Goal: Transaction & Acquisition: Purchase product/service

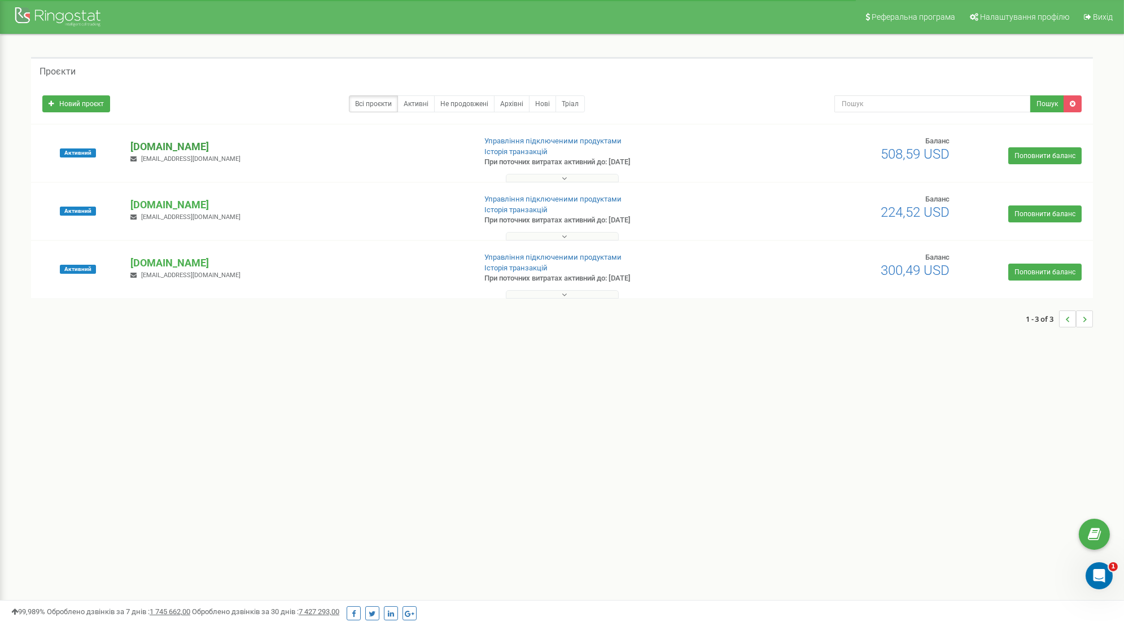
click at [168, 139] on p "yarmich.store" at bounding box center [297, 146] width 335 height 15
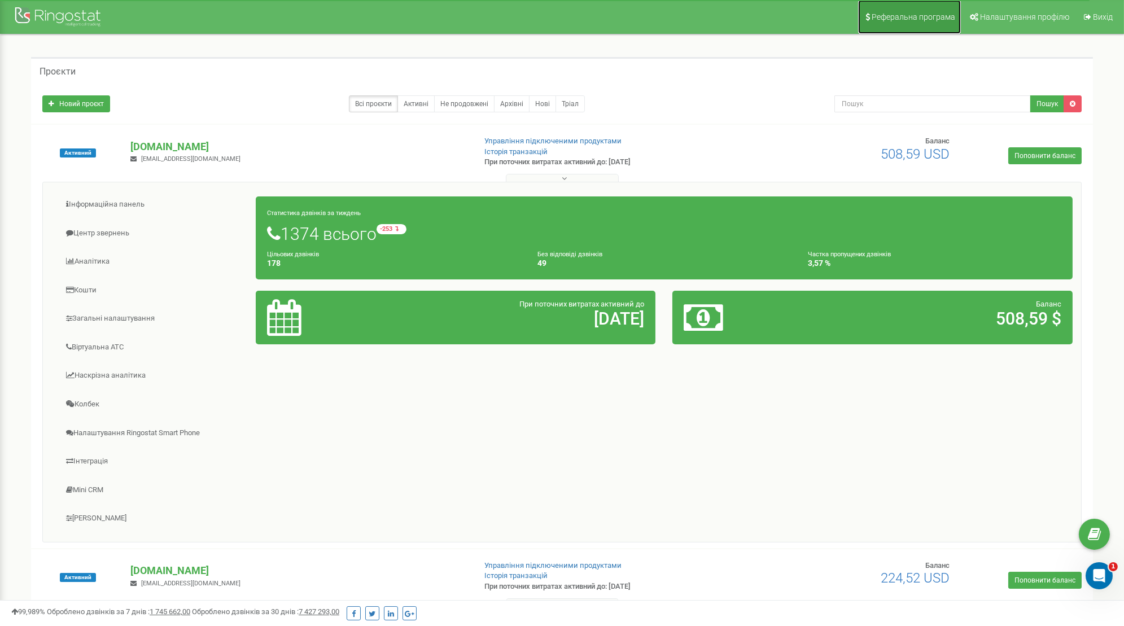
click at [945, 20] on span "Реферальна програма" at bounding box center [914, 16] width 84 height 9
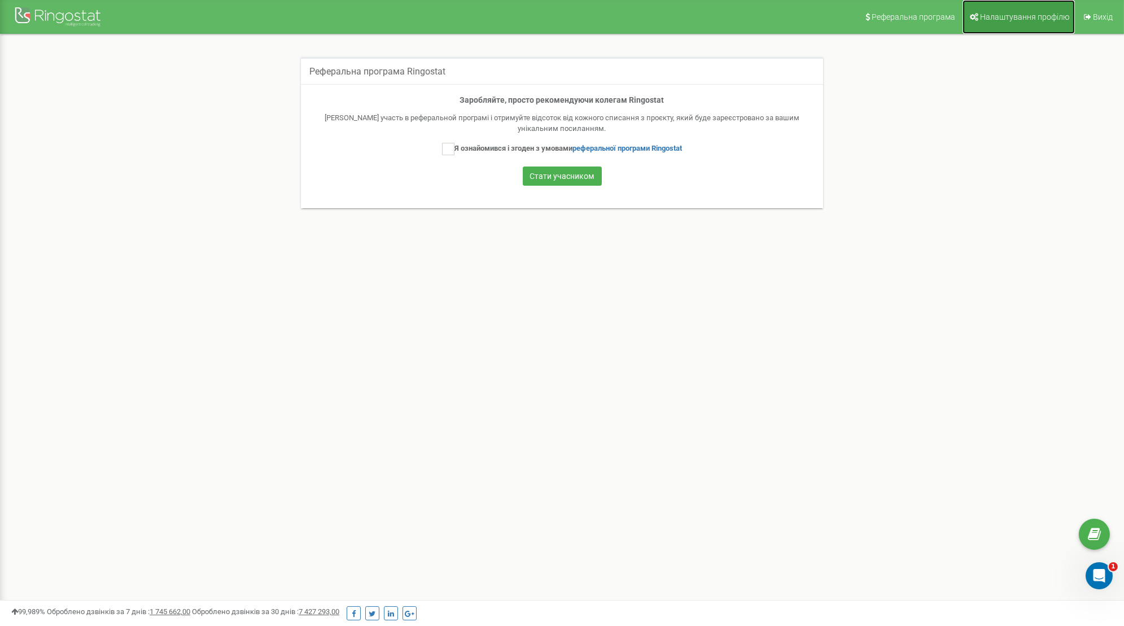
click at [1027, 17] on span "Налаштування профілю" at bounding box center [1024, 16] width 89 height 9
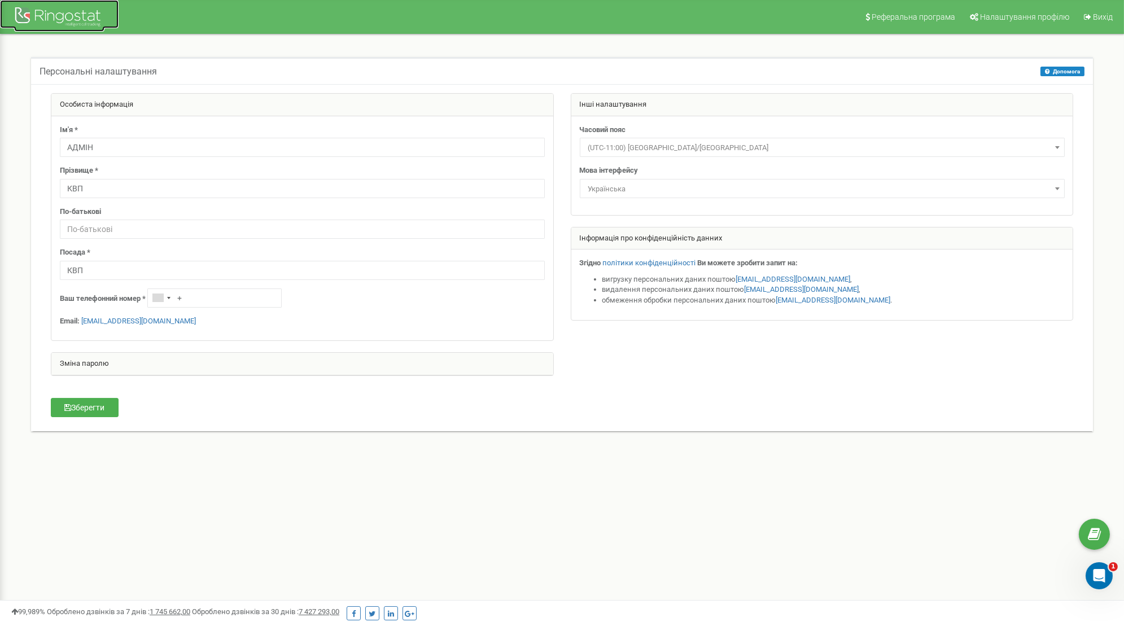
click at [54, 21] on div at bounding box center [59, 18] width 90 height 27
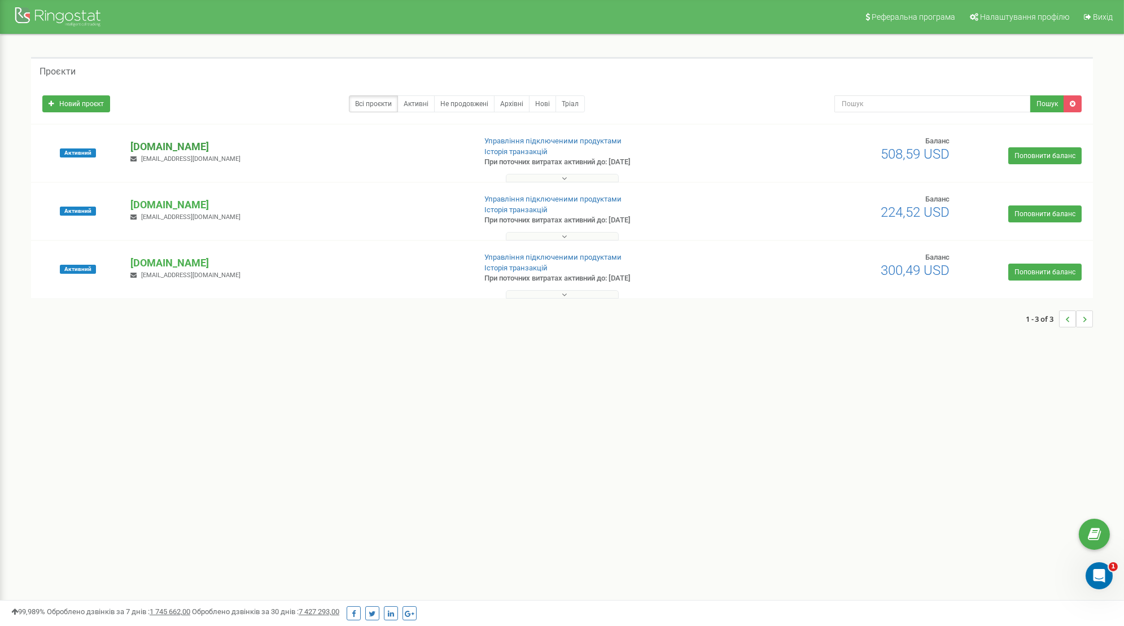
click at [162, 142] on p "[DOMAIN_NAME]" at bounding box center [297, 146] width 335 height 15
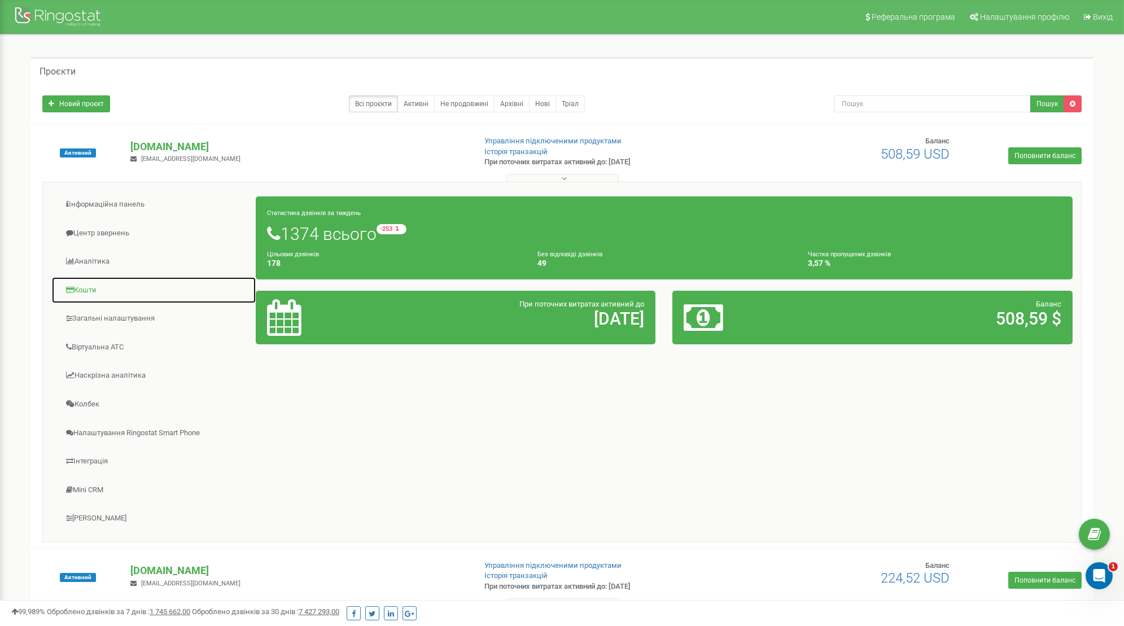
click at [83, 288] on link "Кошти" at bounding box center [153, 291] width 205 height 28
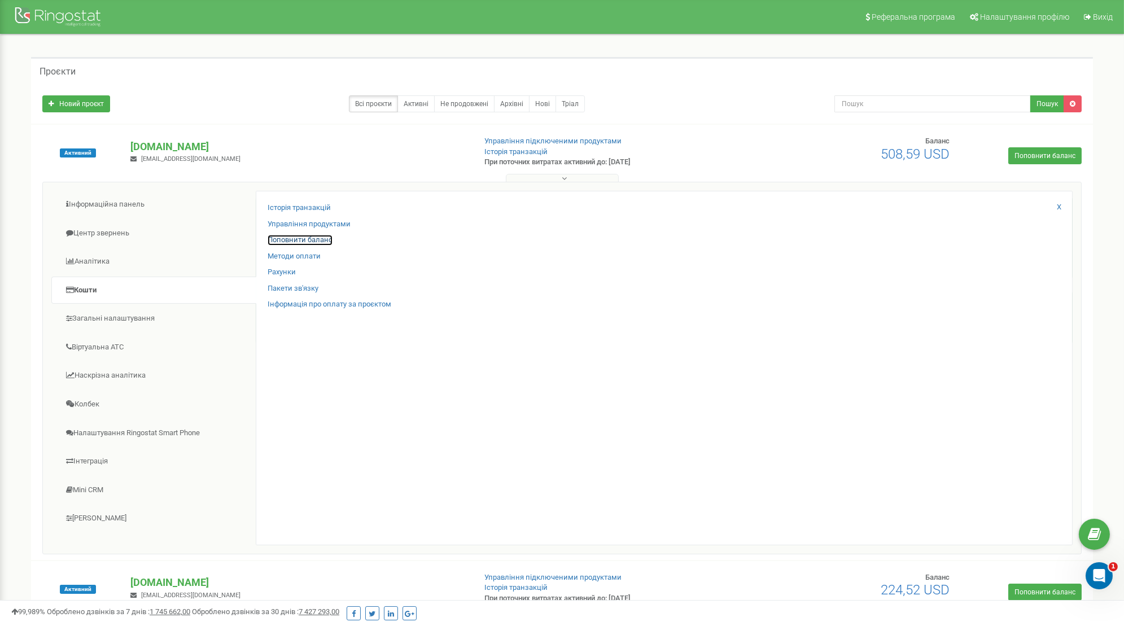
click at [308, 243] on link "Поповнити баланс" at bounding box center [300, 240] width 65 height 11
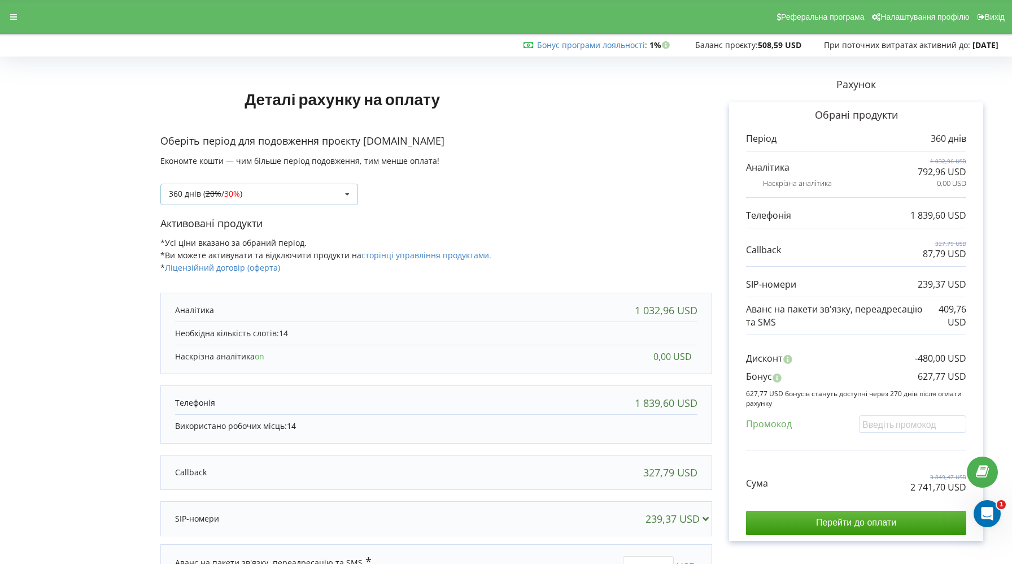
click at [327, 195] on div "360 днів ( 20% / 30% ) Поповнити баланс без подовження 20% / 30% 30% / 40%" at bounding box center [259, 194] width 198 height 21
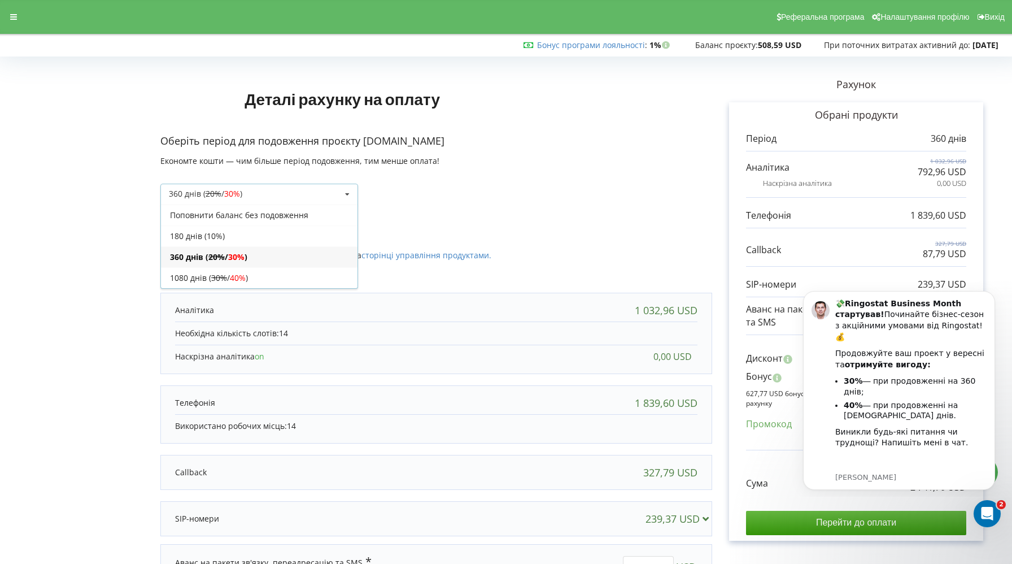
click at [313, 252] on div "360 днів ( 20% / 30% )" at bounding box center [259, 256] width 197 height 21
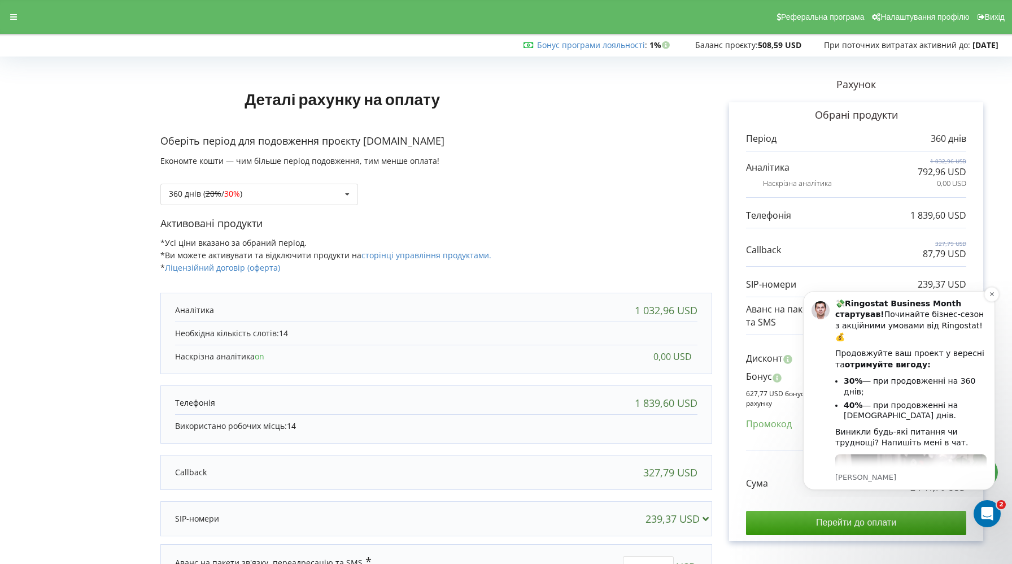
scroll to position [18, 0]
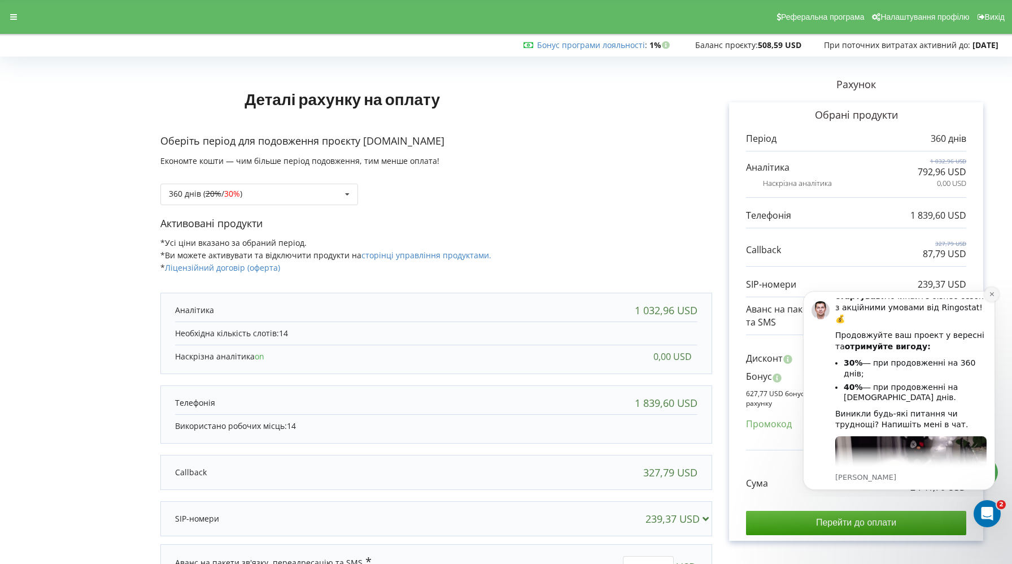
click at [992, 295] on icon "Dismiss notification" at bounding box center [991, 294] width 4 height 4
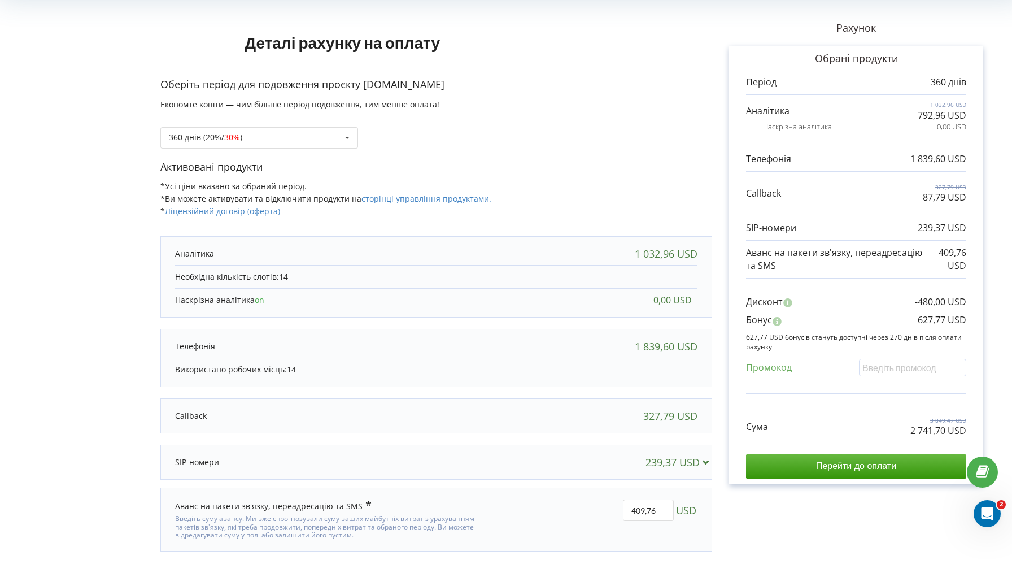
scroll to position [49, 0]
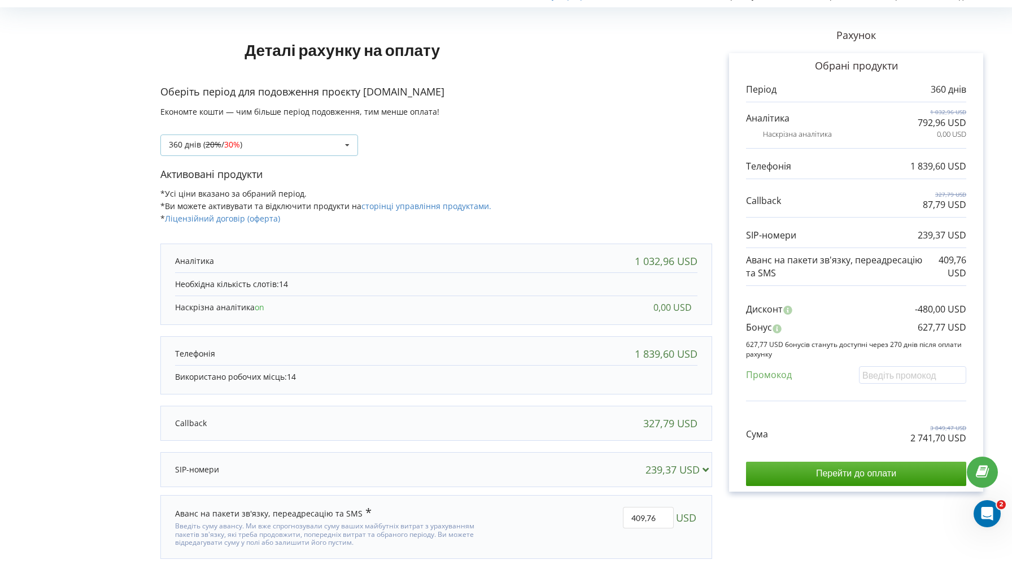
click at [316, 143] on div "360 днів ( 20% / 30% ) Поповнити баланс без подовження 20% / 30% 30% / 40%" at bounding box center [259, 144] width 198 height 21
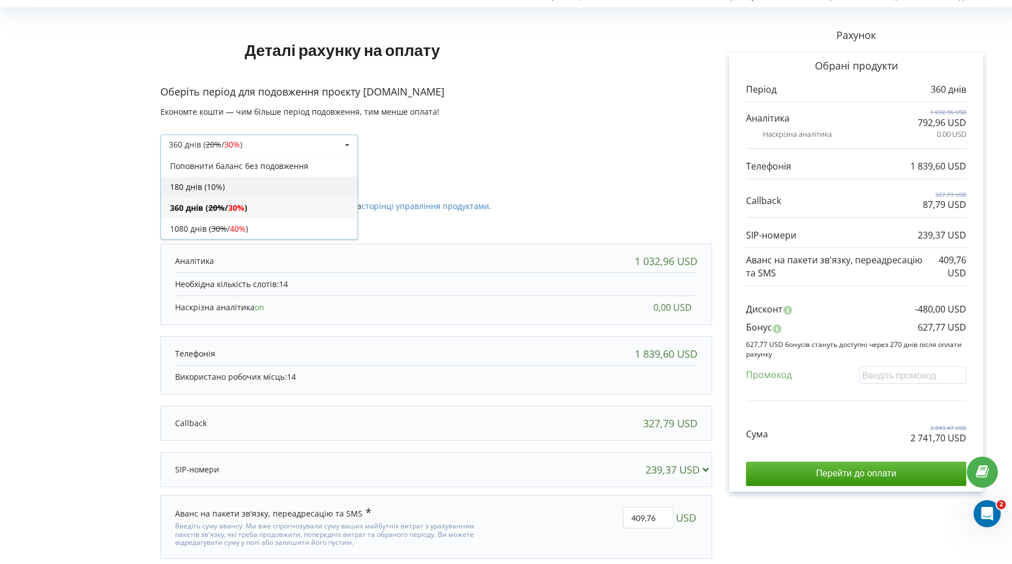
click at [255, 184] on div "180 днів (10%)" at bounding box center [259, 186] width 197 height 21
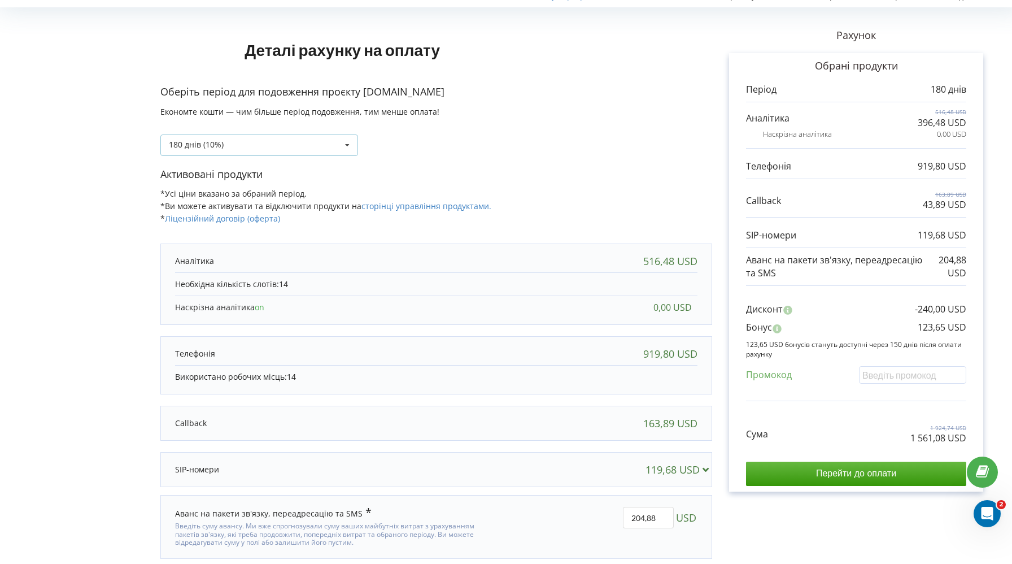
click at [324, 144] on div "180 днів (10%) Поповнити баланс без подовження 20% / 30% 30% / 40%" at bounding box center [259, 144] width 198 height 21
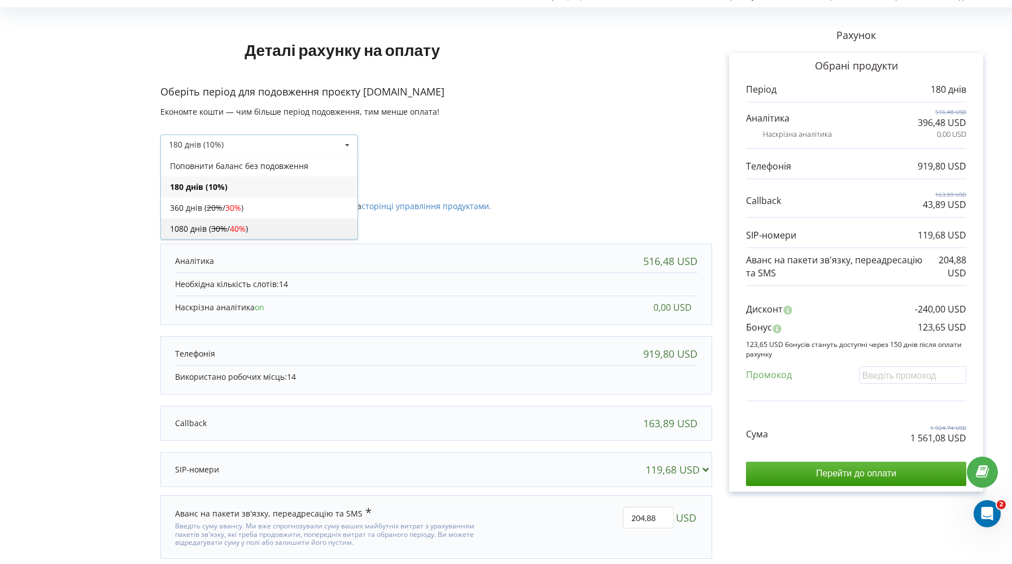
click at [259, 230] on div "1080 днів ( 30% / 40% )" at bounding box center [259, 228] width 197 height 21
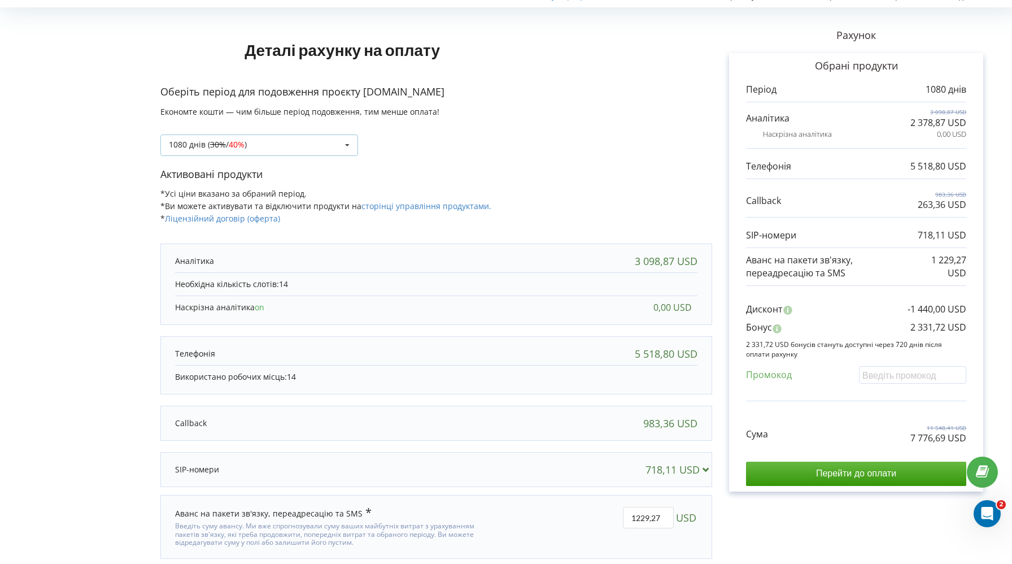
click at [332, 141] on div "1080 днів ( 30% / 40% ) Поповнити баланс без подовження 20% / 30% 30% / 40%" at bounding box center [259, 144] width 198 height 21
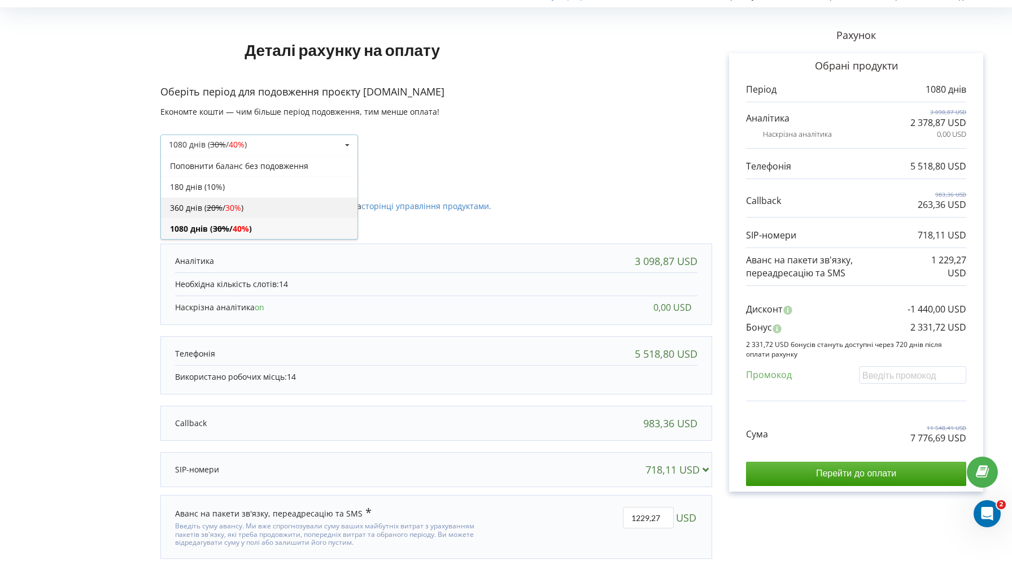
click at [265, 204] on div "360 днів ( 20% / 30% )" at bounding box center [259, 207] width 197 height 21
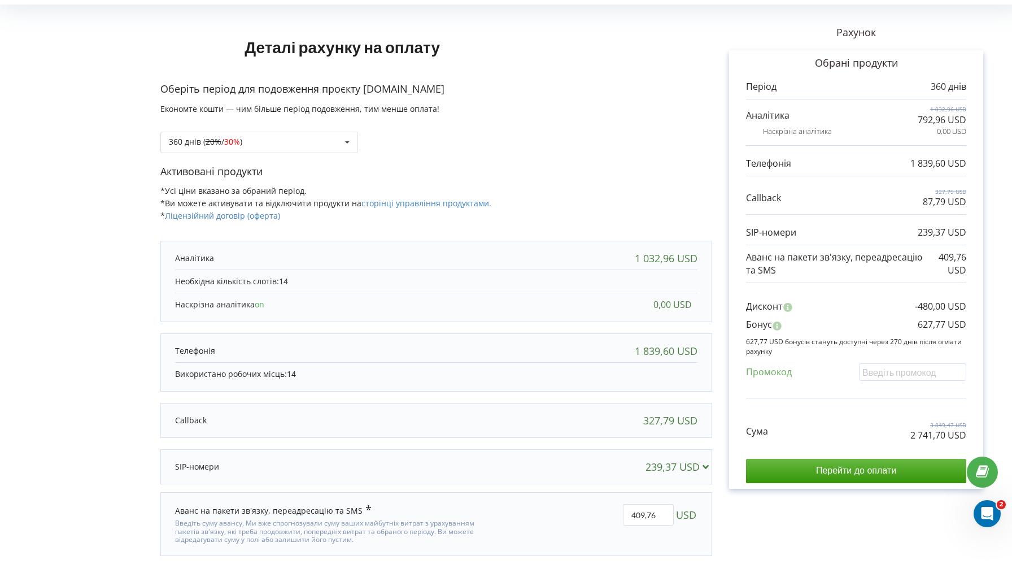
scroll to position [77, 0]
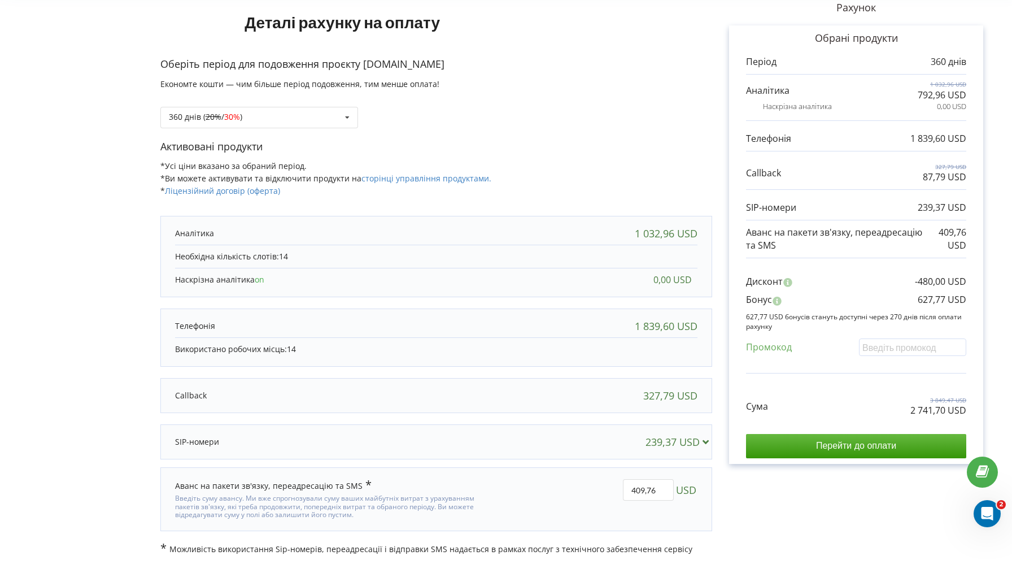
click at [547, 149] on p "Активовані продукти" at bounding box center [436, 146] width 552 height 15
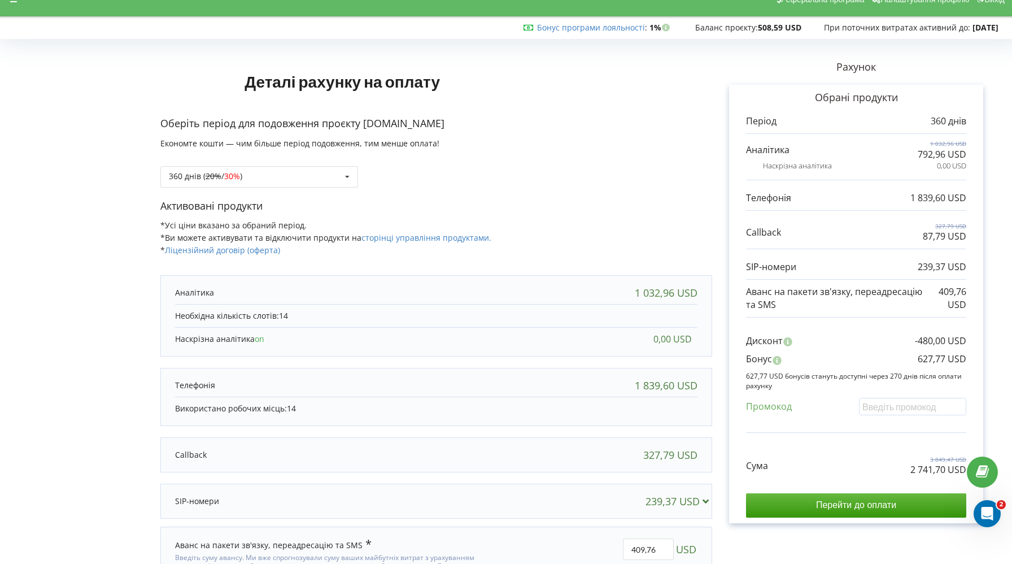
scroll to position [22, 0]
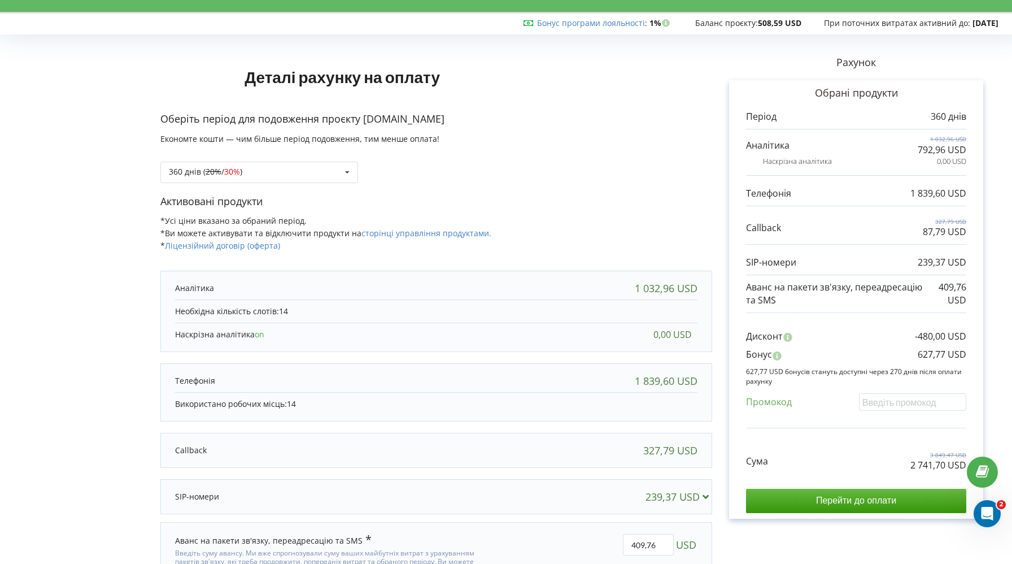
click at [1006, 522] on div "Деталі рахунку на оплату Оберіть період для подовження проєкту [DOMAIN_NAME] Ек…" at bounding box center [506, 324] width 1012 height 595
click at [993, 521] on div "Відкрити програму для спілкування Intercom" at bounding box center [985, 511] width 37 height 37
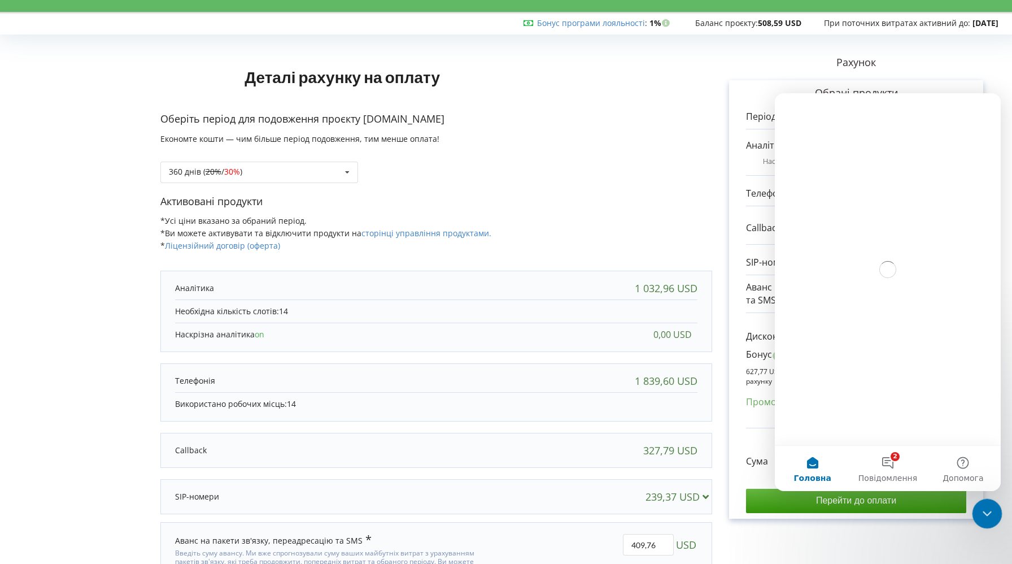
scroll to position [0, 0]
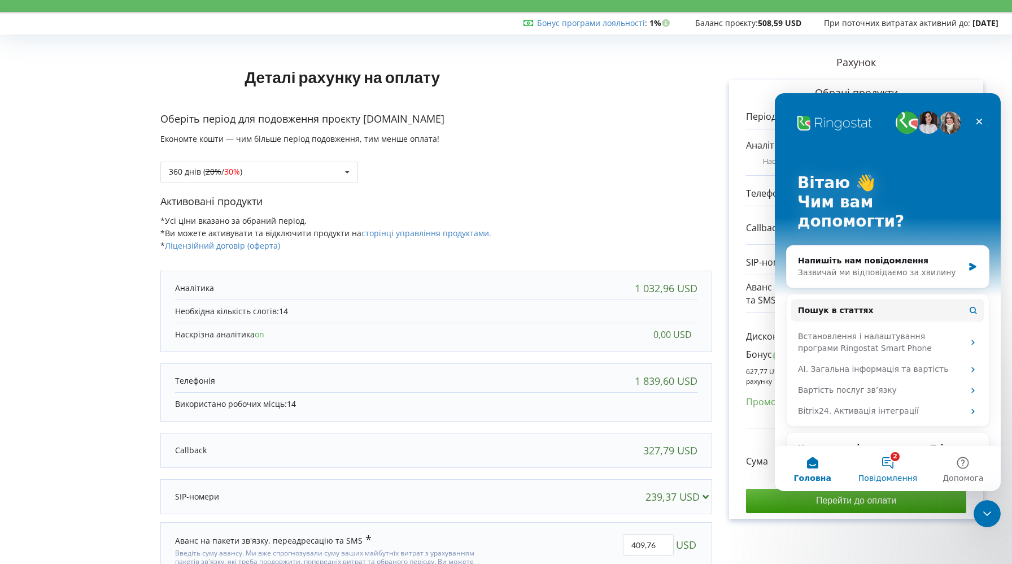
click at [895, 477] on span "Повідомлення" at bounding box center [887, 478] width 59 height 8
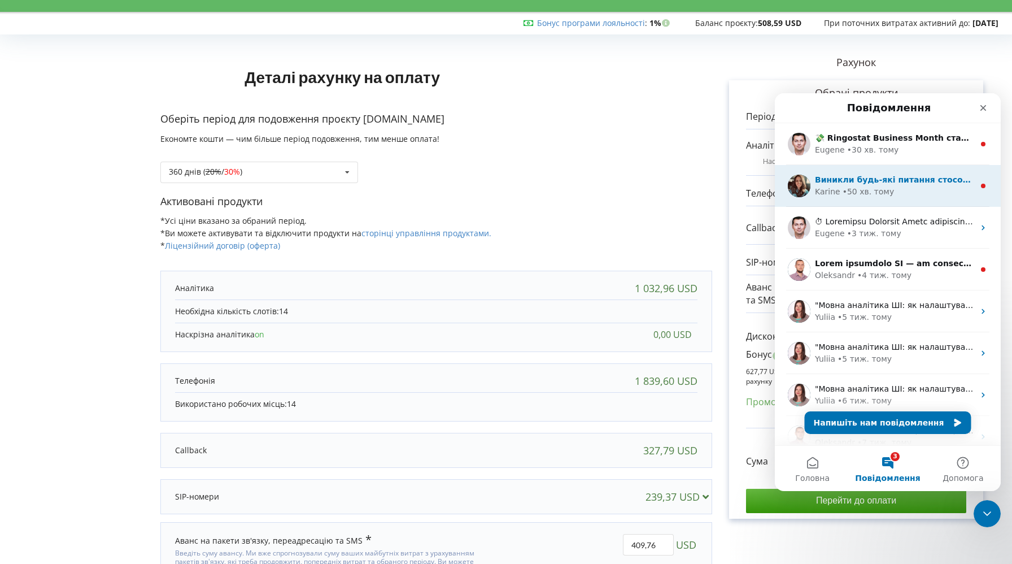
click at [935, 175] on span "Виникли будь-які питання стосовно акції? Напишіть мені і я розповім вам про все…" at bounding box center [1027, 179] width 425 height 9
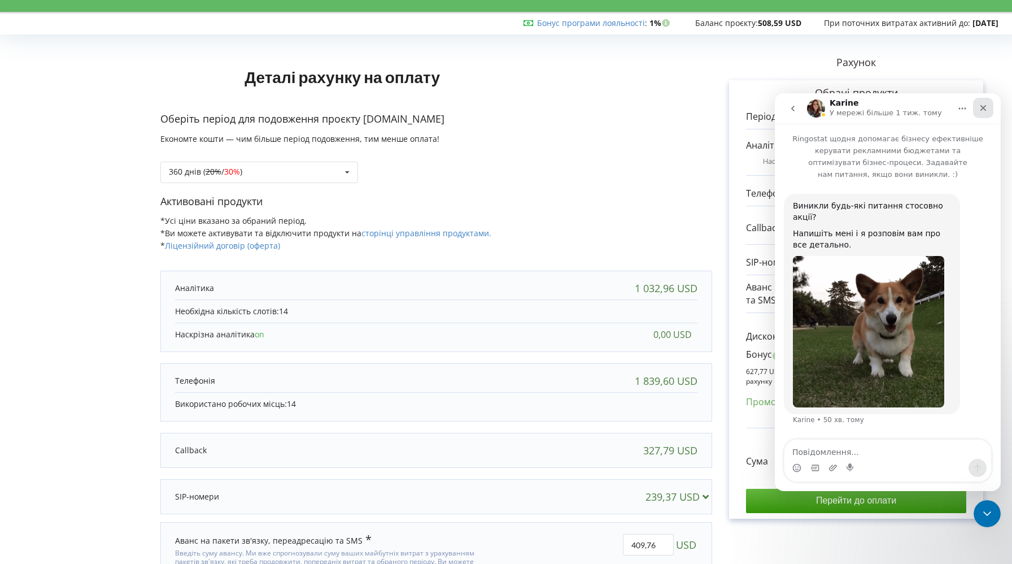
click at [981, 110] on icon "Закрити" at bounding box center [983, 108] width 6 height 6
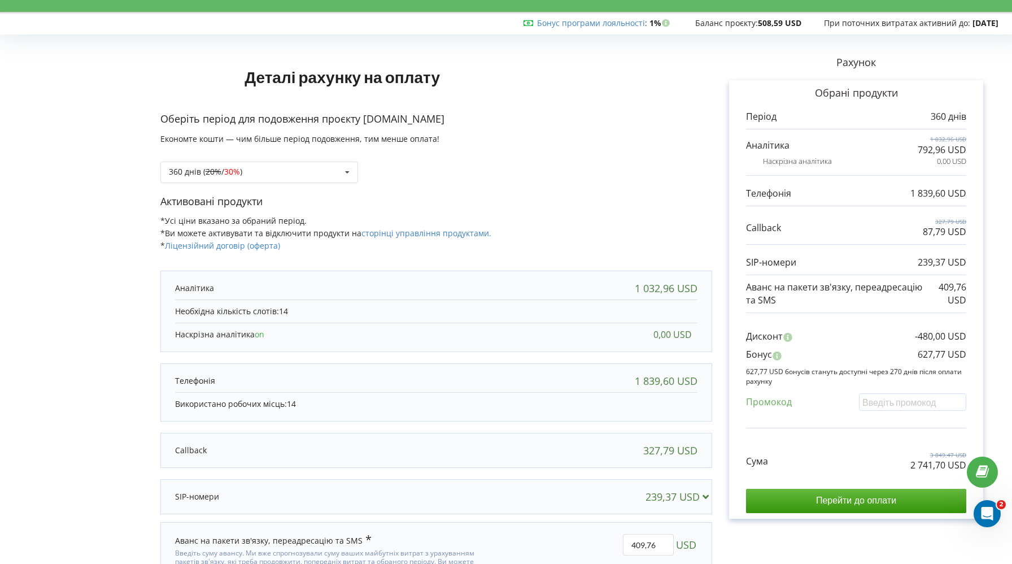
click at [525, 221] on div "Активовані продукти *Усі ціни вказано за обраний період. *Ви можете активувати …" at bounding box center [436, 228] width 552 height 69
click at [649, 115] on p "Оберіть період для подовження проєкту [DOMAIN_NAME]" at bounding box center [436, 119] width 552 height 15
drag, startPoint x: 439, startPoint y: 75, endPoint x: 247, endPoint y: 76, distance: 192.0
click at [247, 76] on h1 "Деталі рахунку на оплату" at bounding box center [342, 77] width 364 height 54
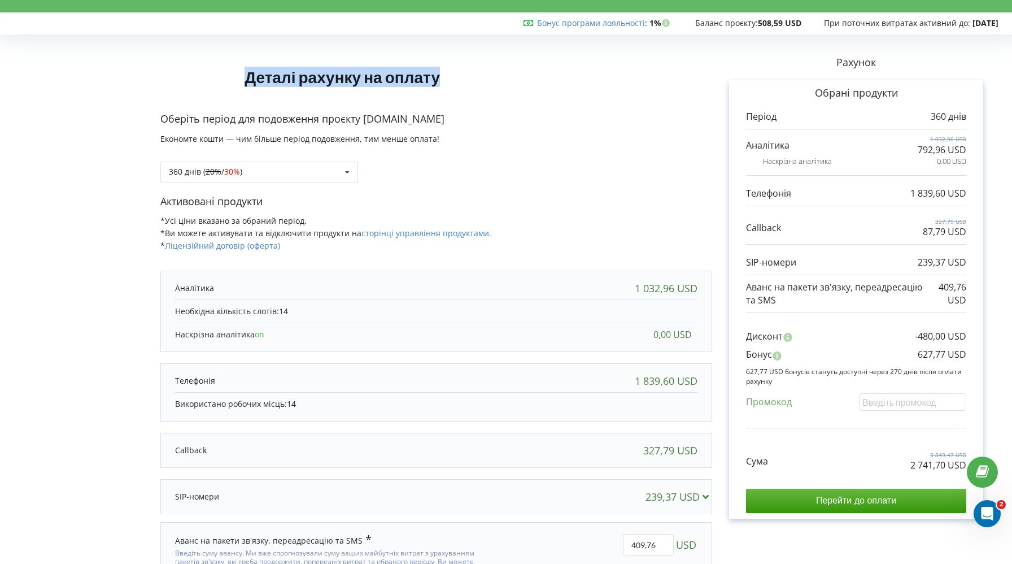
drag, startPoint x: 239, startPoint y: 75, endPoint x: 453, endPoint y: 80, distance: 213.6
click at [453, 80] on h1 "Деталі рахунку на оплату" at bounding box center [342, 77] width 364 height 54
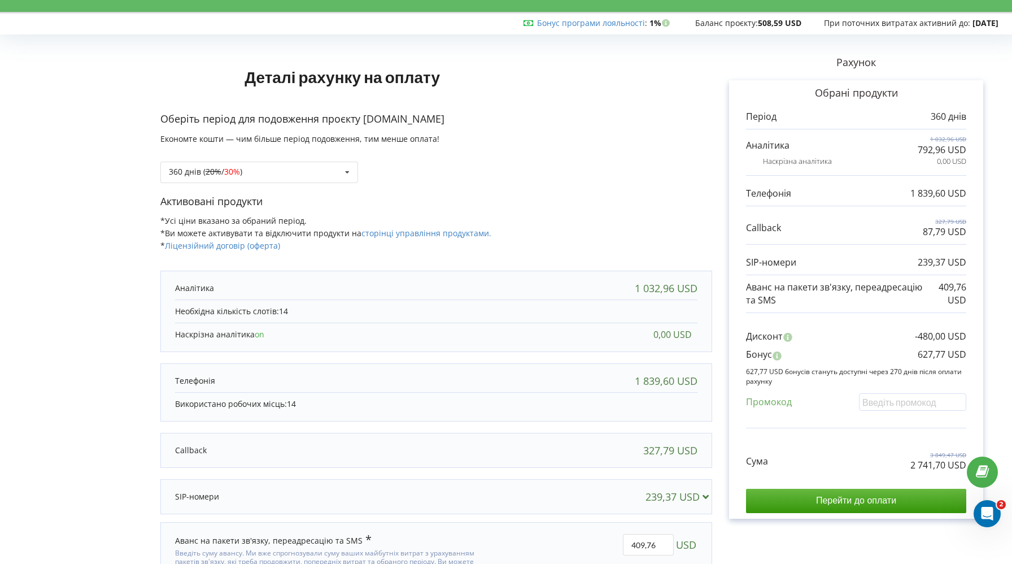
click at [551, 102] on div "Деталі рахунку на оплату Оберіть період для подовження проєкту [DOMAIN_NAME] Ек…" at bounding box center [436, 323] width 552 height 571
